Goal: Information Seeking & Learning: Find specific fact

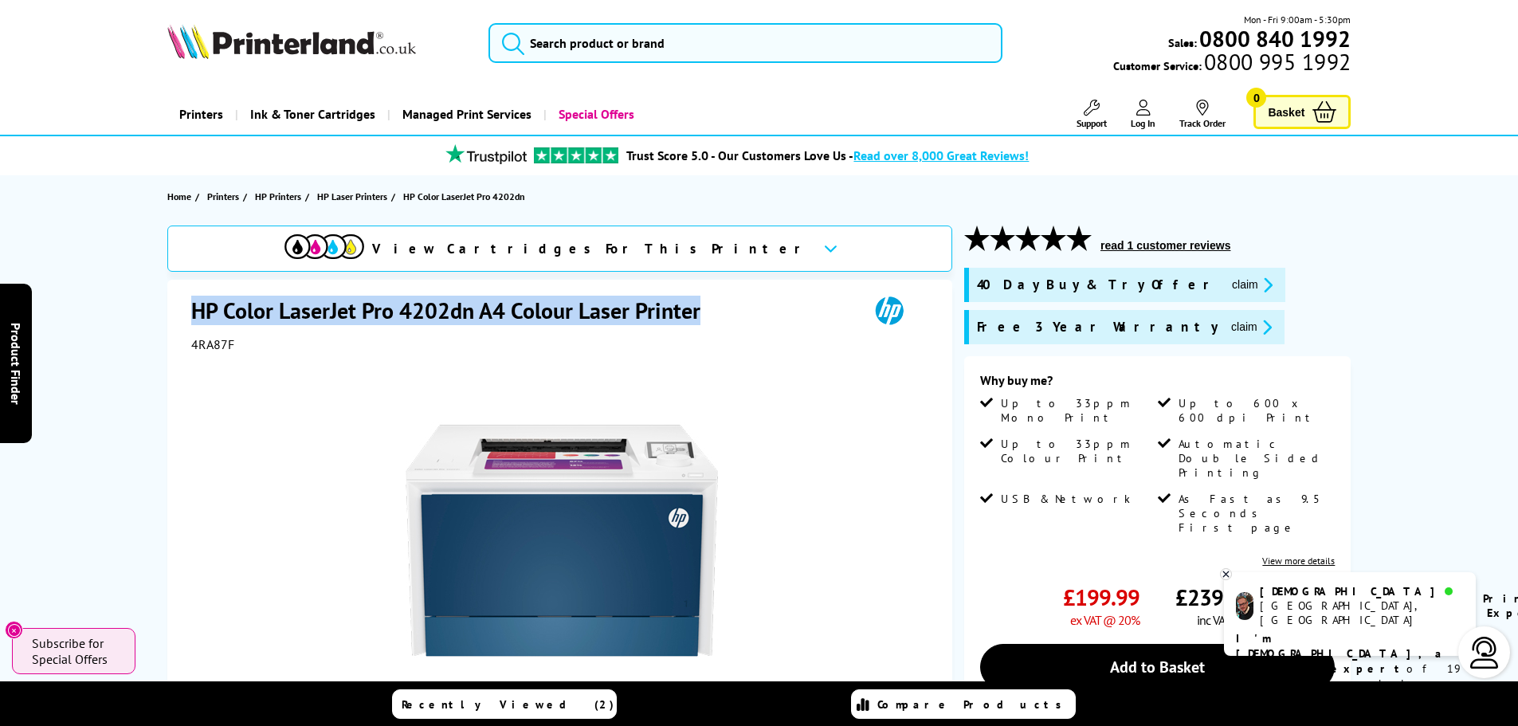
drag, startPoint x: 705, startPoint y: 304, endPoint x: 194, endPoint y: 301, distance: 510.8
click at [194, 301] on h1 "HP Color LaserJet Pro 4202dn A4 Colour Laser Printer" at bounding box center [453, 310] width 525 height 29
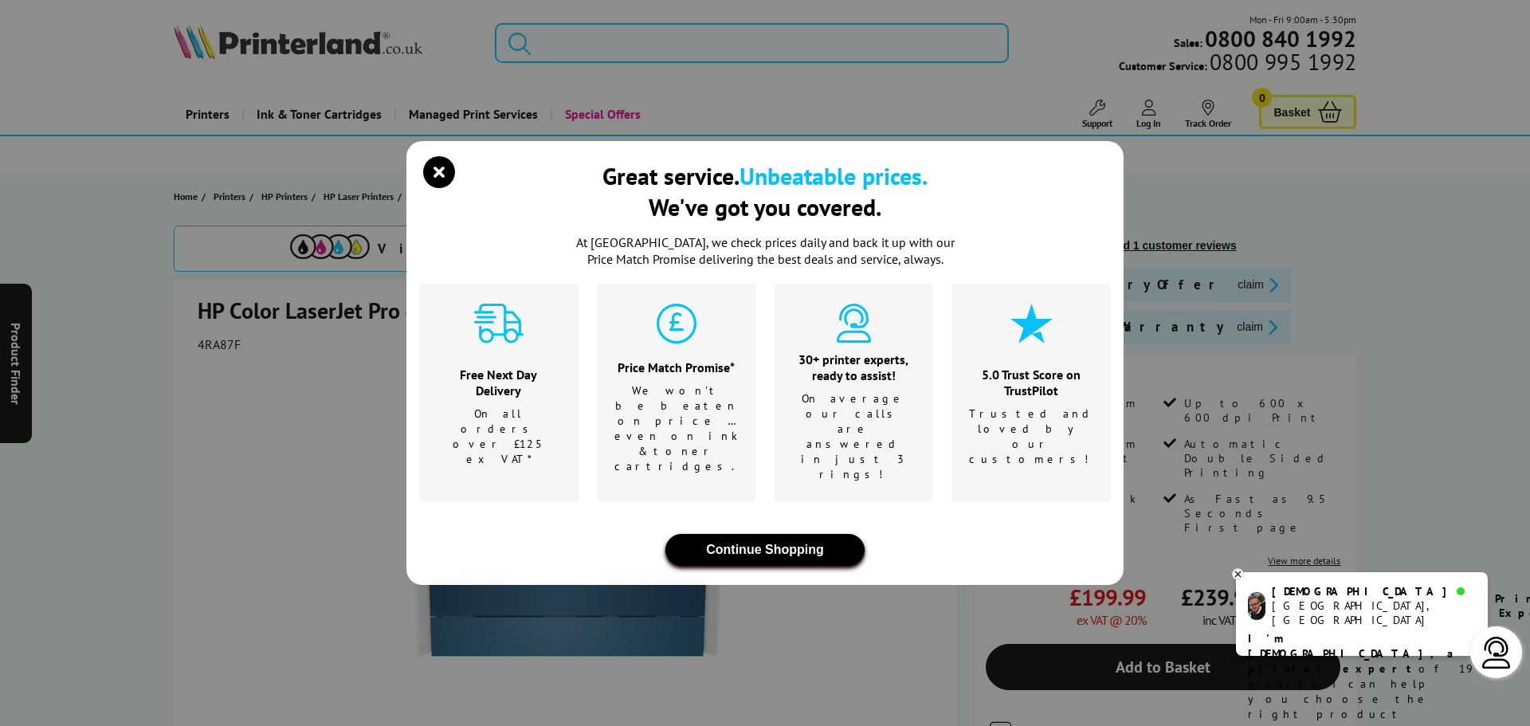
drag, startPoint x: 194, startPoint y: 301, endPoint x: 623, endPoint y: 405, distance: 441.0
click at [623, 405] on div "At [GEOGRAPHIC_DATA], we check prices daily and back it up with our Price Match…" at bounding box center [765, 399] width 692 height 331
click at [436, 188] on icon "close modal" at bounding box center [439, 172] width 32 height 32
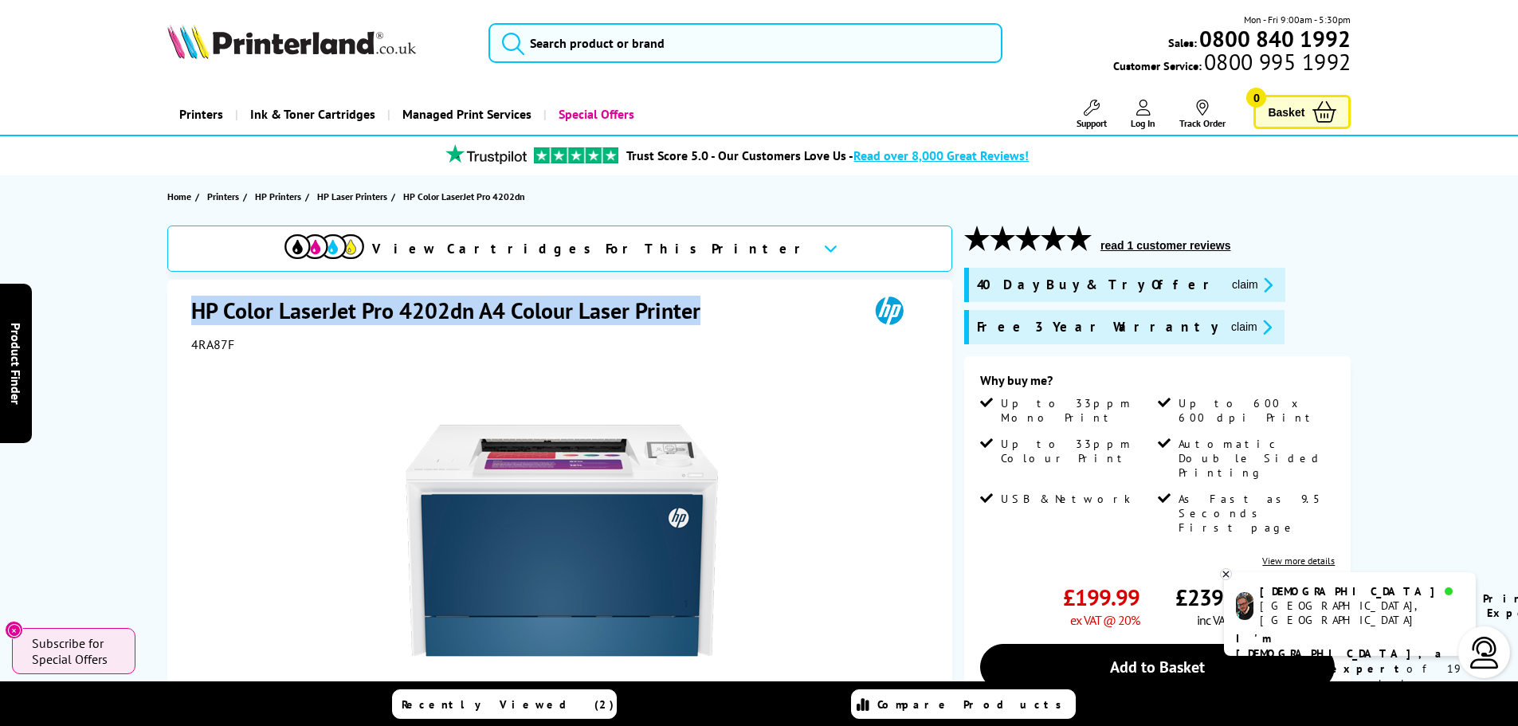
drag, startPoint x: 703, startPoint y: 311, endPoint x: 192, endPoint y: 311, distance: 510.8
click at [192, 311] on h1 "HP Color LaserJet Pro 4202dn A4 Colour Laser Printer" at bounding box center [453, 310] width 525 height 29
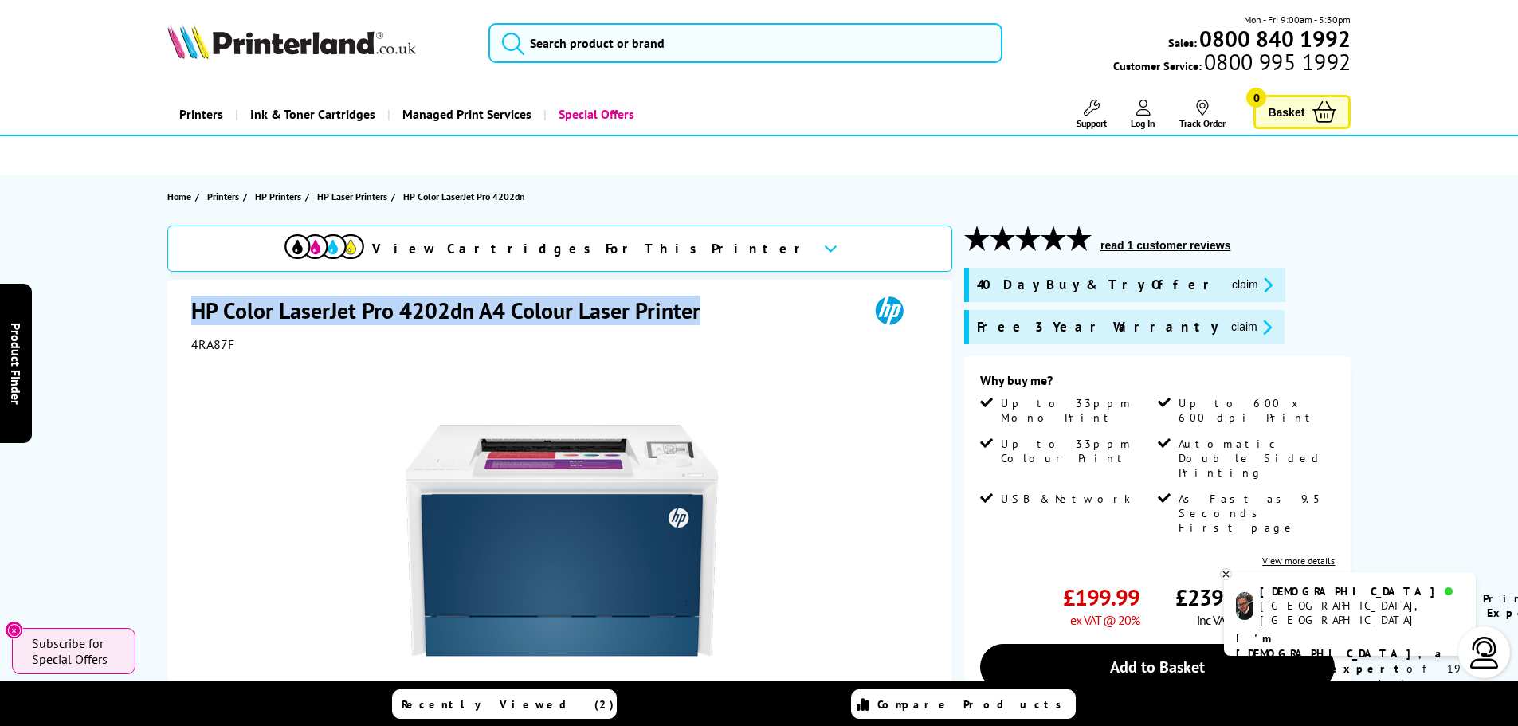
copy h1 "HP Color LaserJet Pro 4202dn A4 Colour Laser Printer"
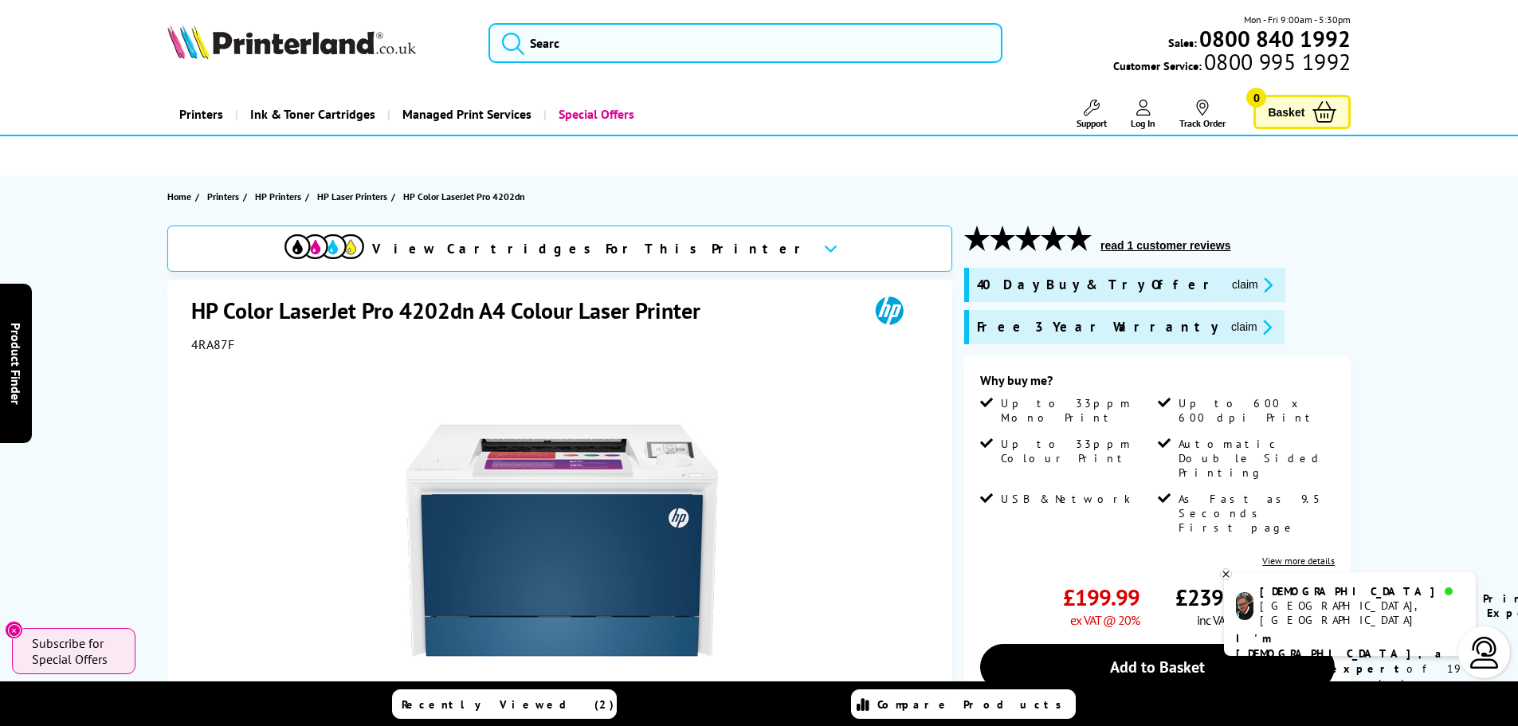
click at [923, 186] on section "Home Printers HP Printers HP Laser Printers HP Color LaserJet Pro 4202dn" at bounding box center [759, 196] width 1275 height 42
click at [870, 531] on div at bounding box center [561, 532] width 741 height 360
drag, startPoint x: 243, startPoint y: 341, endPoint x: 178, endPoint y: 343, distance: 64.6
click at [178, 343] on div "HP Color LaserJet Pro 4202dn A4 Colour Laser Printer 4RA87F Watch video Add to …" at bounding box center [559, 627] width 785 height 695
click at [210, 345] on span "4RA87F" at bounding box center [212, 344] width 43 height 16
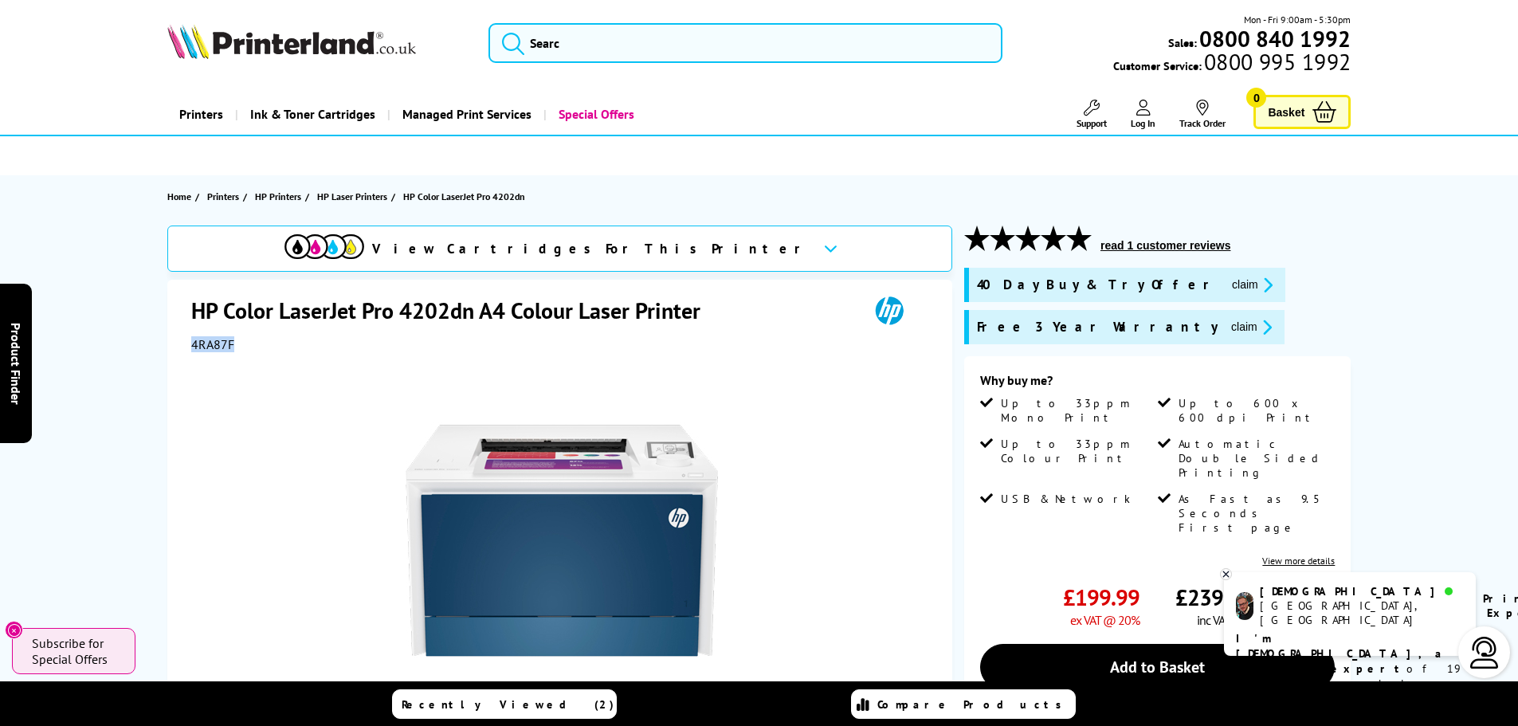
click at [210, 345] on span "4RA87F" at bounding box center [212, 344] width 43 height 16
copy span "4RA87F"
